Goal: Task Accomplishment & Management: Use online tool/utility

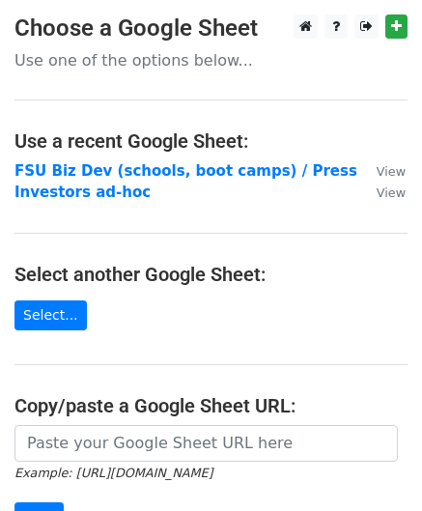
scroll to position [274, 0]
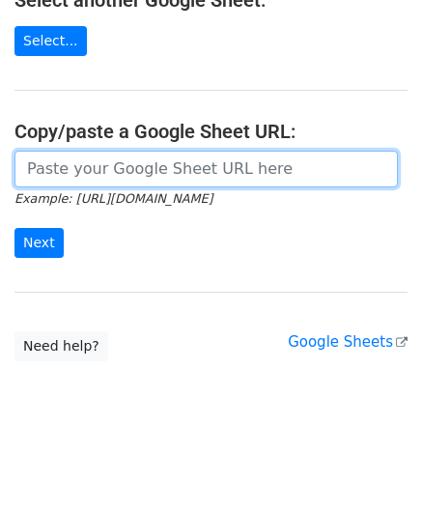
click at [154, 176] on input "url" at bounding box center [205, 169] width 383 height 37
type input "[URL][DOMAIN_NAME]"
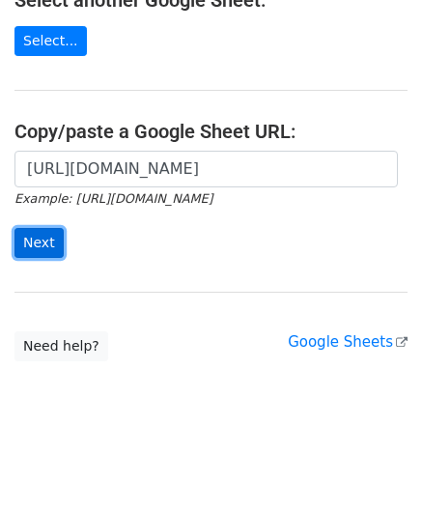
click at [43, 235] on input "Next" at bounding box center [38, 243] width 49 height 30
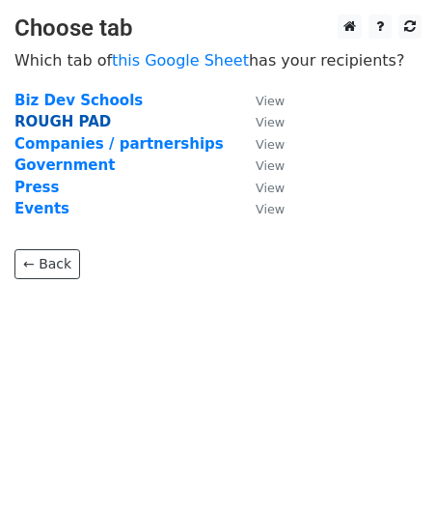
click at [63, 115] on strong "ROUGH PAD" at bounding box center [62, 121] width 97 height 17
click at [63, 120] on strong "ROUGH PAD" at bounding box center [62, 121] width 97 height 17
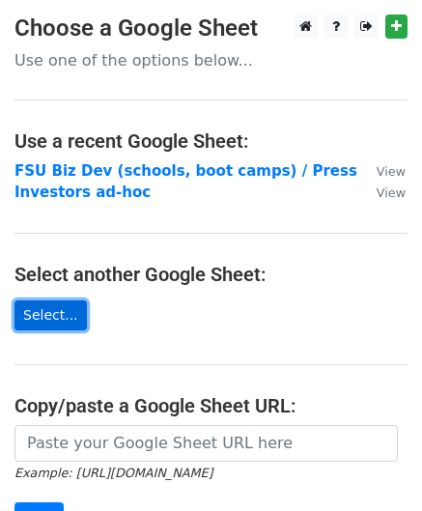
click at [48, 314] on link "Select..." at bounding box center [50, 315] width 72 height 30
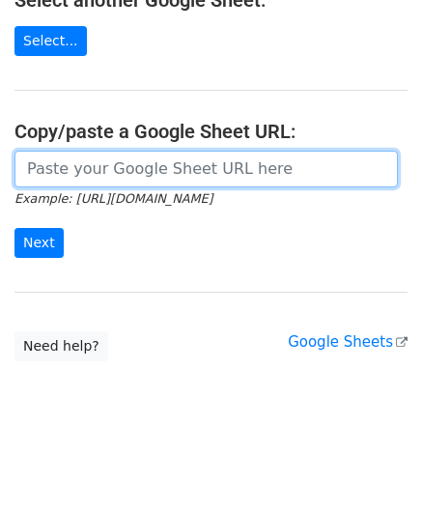
click at [131, 167] on input "url" at bounding box center [205, 169] width 383 height 37
type input "https://docs.google.com/spreadsheets/d/1XfRDoSXyLXLOgJhs_yu2kglvwOrtn9KUV8m50Q3…"
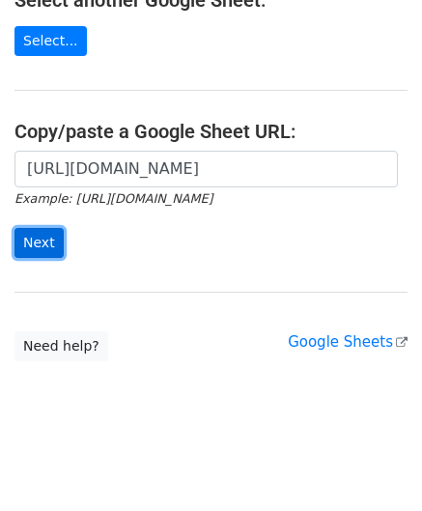
click at [16, 238] on input "Next" at bounding box center [38, 243] width 49 height 30
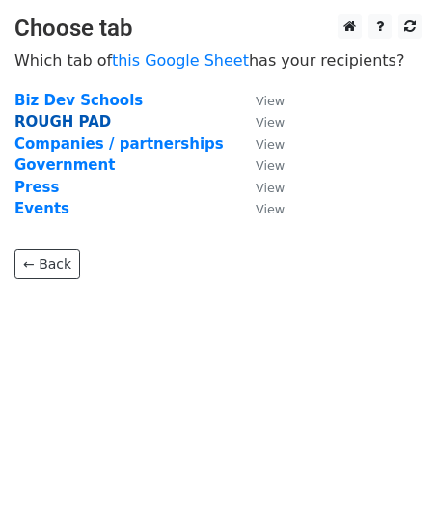
click at [56, 115] on strong "ROUGH PAD" at bounding box center [62, 121] width 97 height 17
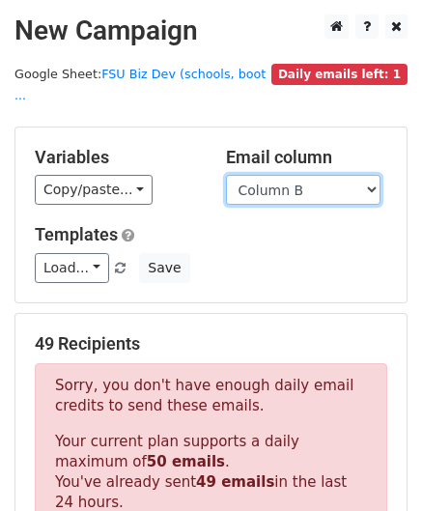
click at [276, 175] on select "Column A Column B Column C Column D Column E Column F" at bounding box center [303, 190] width 154 height 30
click at [226, 175] on select "Column A Column B Column C Column D Column E Column F" at bounding box center [303, 190] width 154 height 30
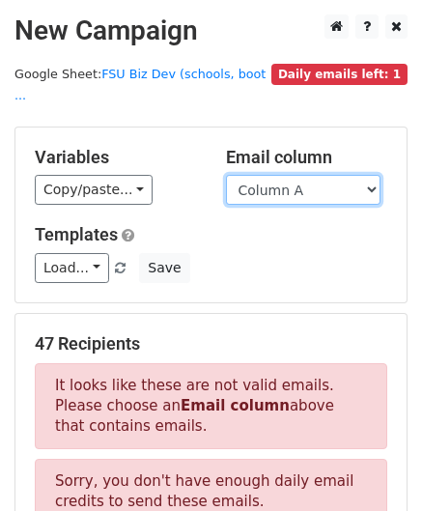
click at [276, 175] on select "Column A Column B Column C Column D Column E Column F" at bounding box center [303, 190] width 154 height 30
select select "Column B"
click at [226, 175] on select "Column A Column B Column C Column D Column E Column F" at bounding box center [303, 190] width 154 height 30
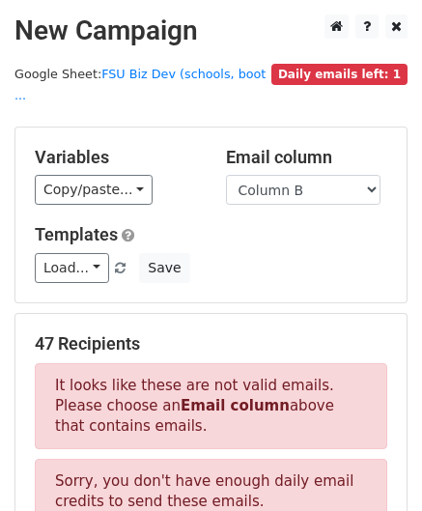
click at [274, 224] on h5 "Templates" at bounding box center [211, 234] width 352 height 21
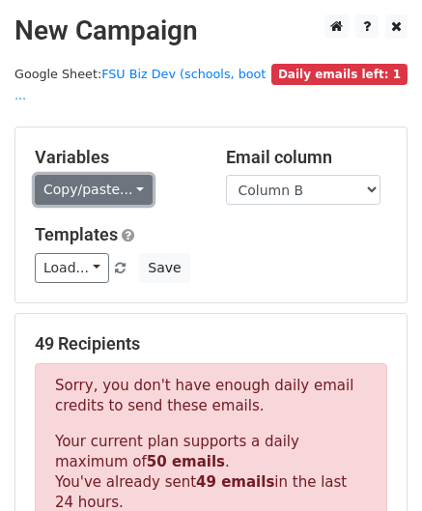
click at [93, 178] on link "Copy/paste..." at bounding box center [94, 190] width 118 height 30
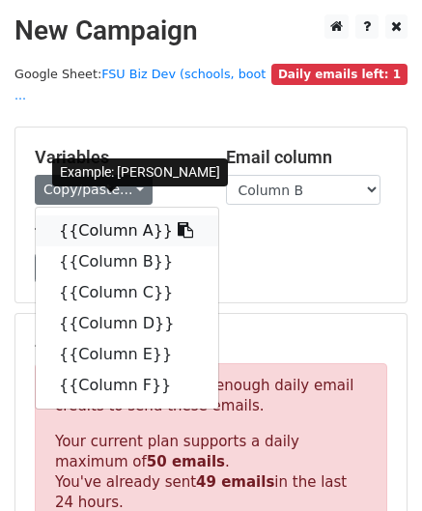
click at [178, 222] on icon at bounding box center [185, 229] width 15 height 15
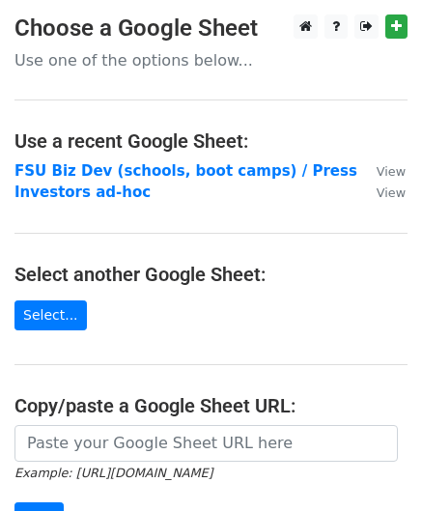
scroll to position [274, 0]
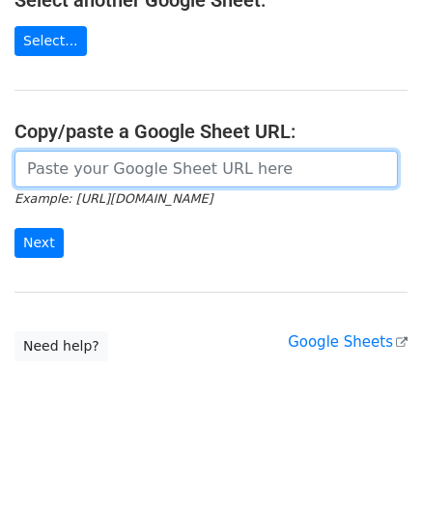
click at [214, 171] on input "url" at bounding box center [205, 169] width 383 height 37
type input "[URL][DOMAIN_NAME]"
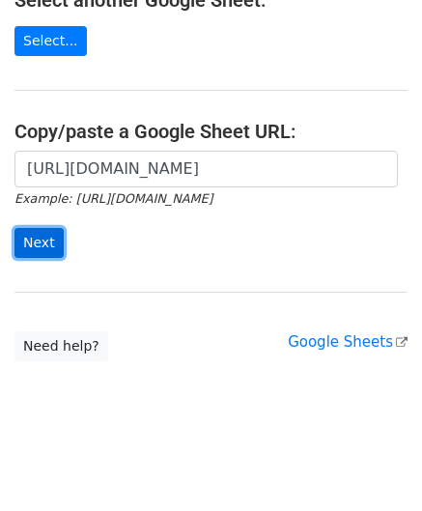
click at [45, 235] on input "Next" at bounding box center [38, 243] width 49 height 30
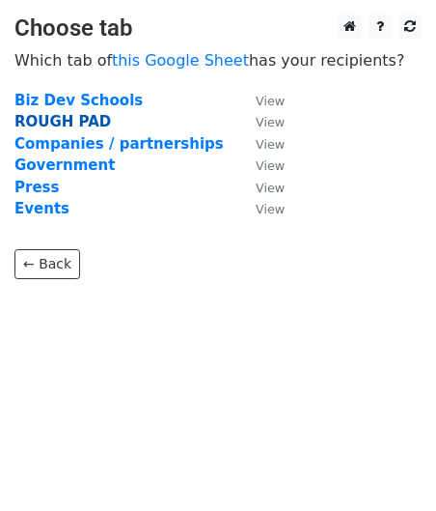
click at [48, 116] on strong "ROUGH PAD" at bounding box center [62, 121] width 97 height 17
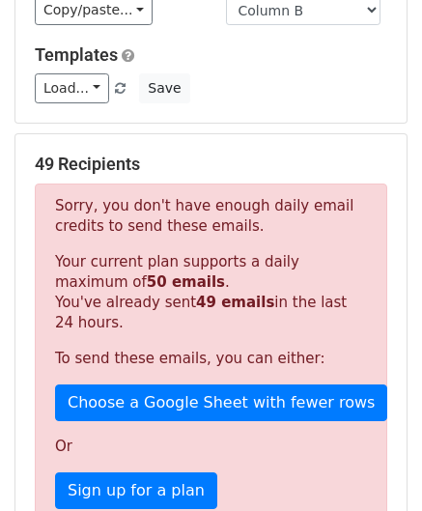
scroll to position [149, 0]
